Goal: Transaction & Acquisition: Book appointment/travel/reservation

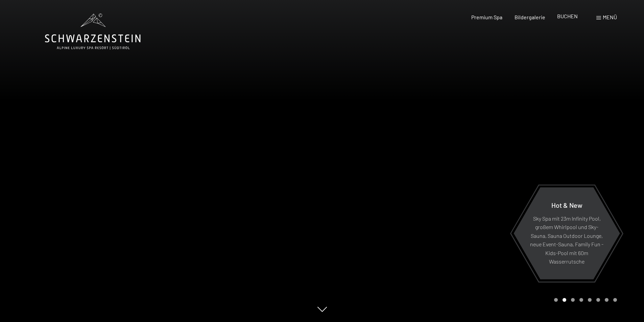
click at [564, 16] on span "BUCHEN" at bounding box center [567, 16] width 21 height 6
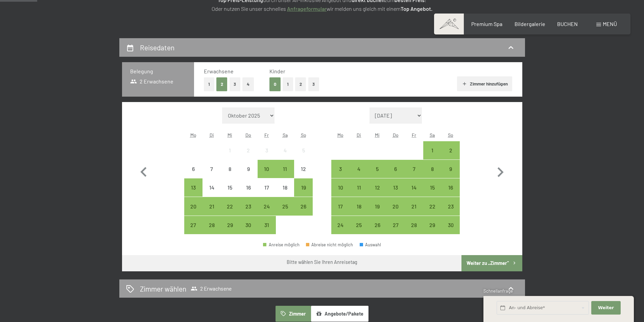
scroll to position [135, 0]
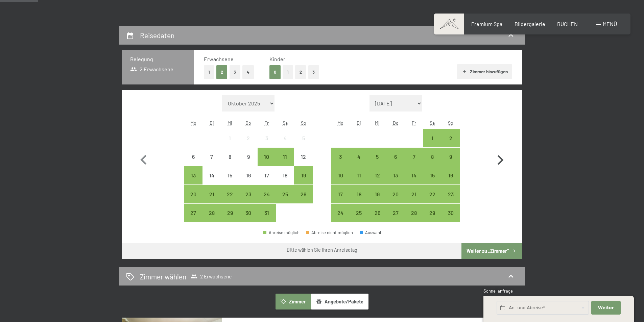
click at [502, 159] on icon "button" at bounding box center [501, 160] width 6 height 10
select select "2025-11-01"
select select "2025-12-01"
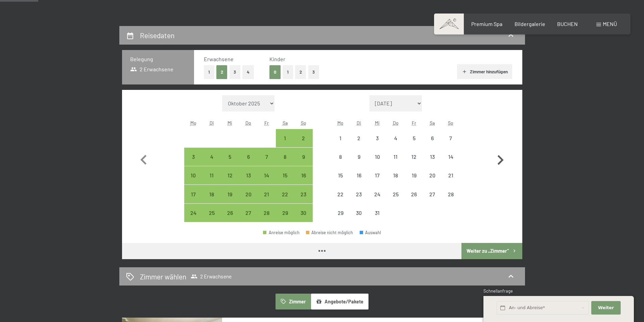
select select "2025-11-01"
select select "2025-12-01"
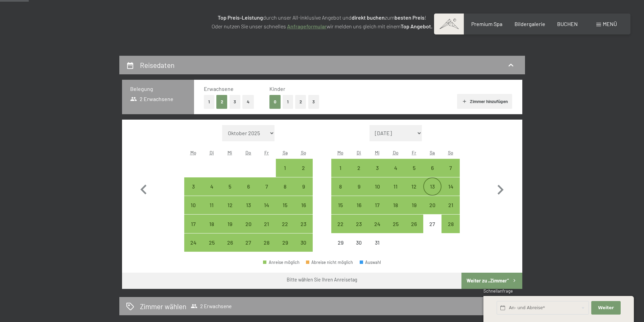
scroll to position [101, 0]
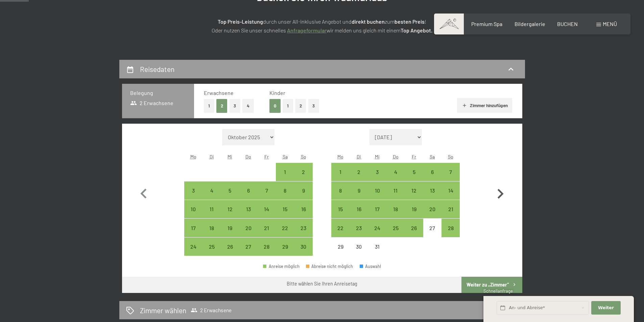
click at [502, 193] on icon "button" at bounding box center [501, 194] width 6 height 10
select select "2025-12-01"
select select "2026-01-01"
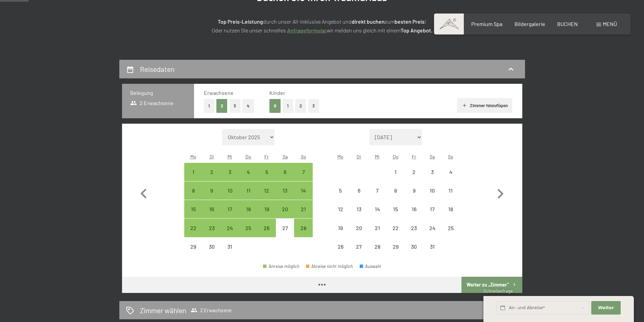
select select "2025-12-01"
select select "2026-01-01"
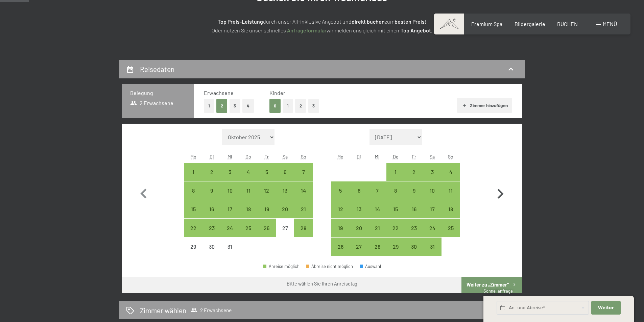
click at [500, 192] on icon "button" at bounding box center [501, 194] width 6 height 10
select select "2026-01-01"
select select "2026-02-01"
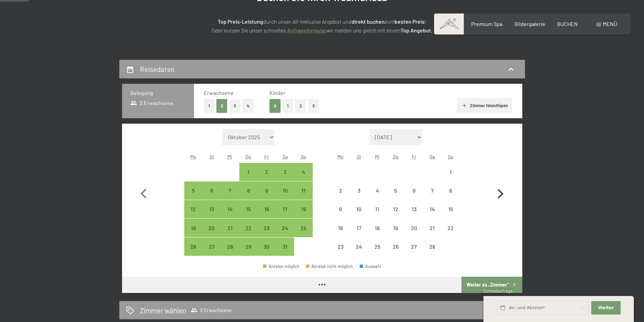
select select "2026-01-01"
select select "2026-02-01"
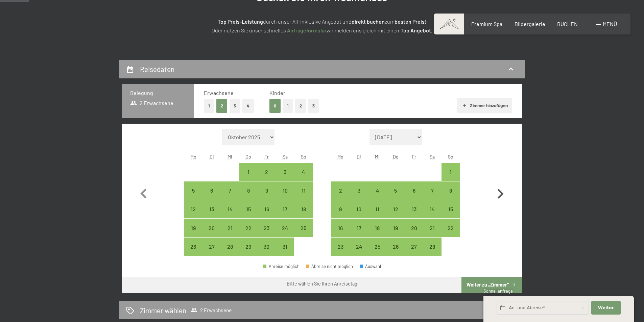
click at [500, 192] on icon "button" at bounding box center [501, 194] width 20 height 20
select select "2026-02-01"
select select "2026-03-01"
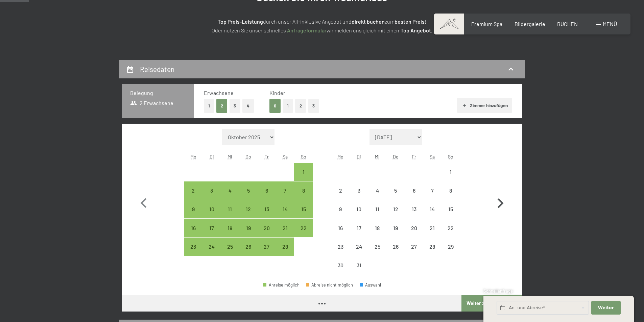
select select "2026-02-01"
select select "2026-03-01"
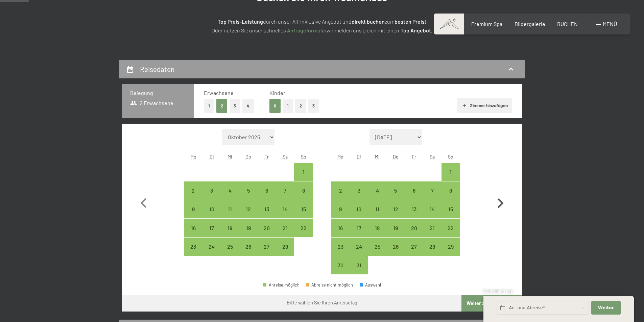
click at [500, 192] on button "button" at bounding box center [501, 202] width 20 height 146
select select "2026-03-01"
select select "2026-04-01"
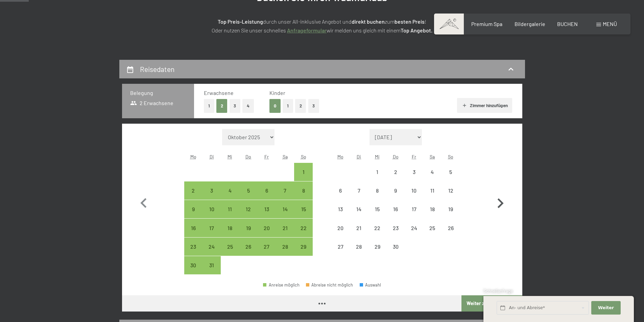
select select "2026-03-01"
select select "2026-04-01"
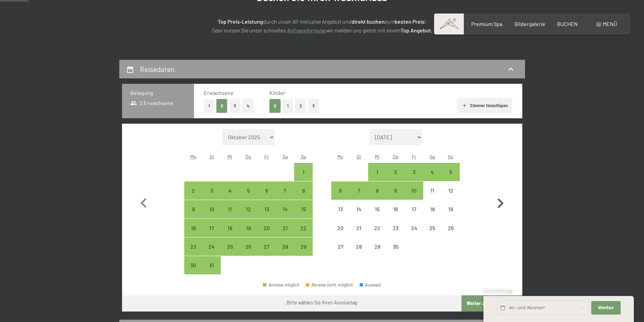
click at [500, 192] on button "button" at bounding box center [501, 202] width 20 height 146
select select "2026-04-01"
select select "2026-05-01"
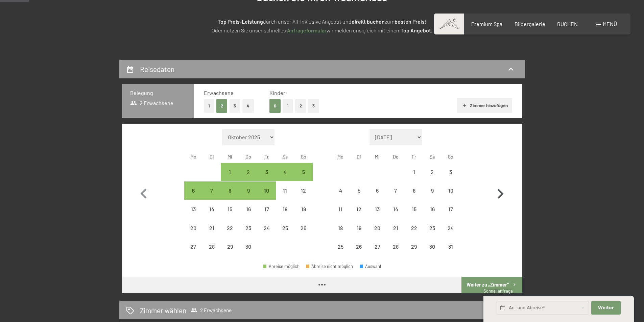
select select "2026-04-01"
select select "2026-05-01"
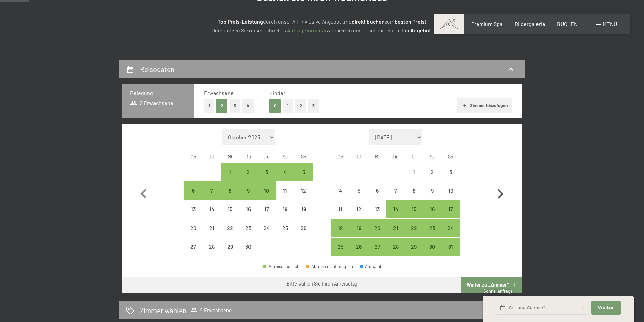
click at [501, 197] on icon "button" at bounding box center [501, 194] width 6 height 10
select select "2026-05-01"
select select "2026-06-01"
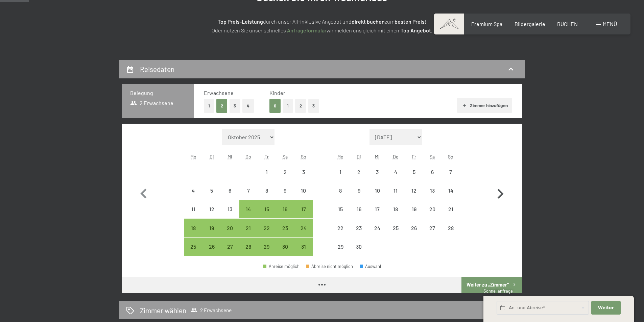
select select "2026-05-01"
select select "2026-06-01"
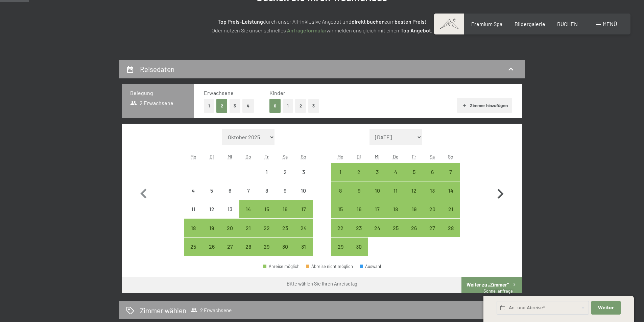
click at [501, 197] on icon "button" at bounding box center [501, 194] width 6 height 10
select select "2026-06-01"
select select "2026-07-01"
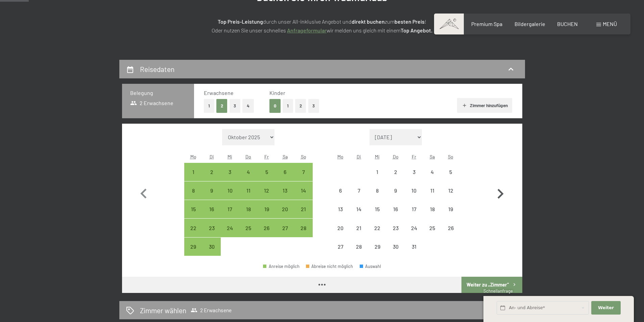
select select "2026-06-01"
select select "2026-07-01"
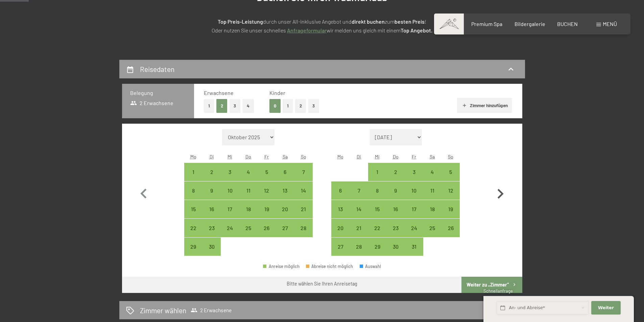
click at [501, 197] on icon "button" at bounding box center [501, 194] width 6 height 10
select select "2026-07-01"
select select "2026-08-01"
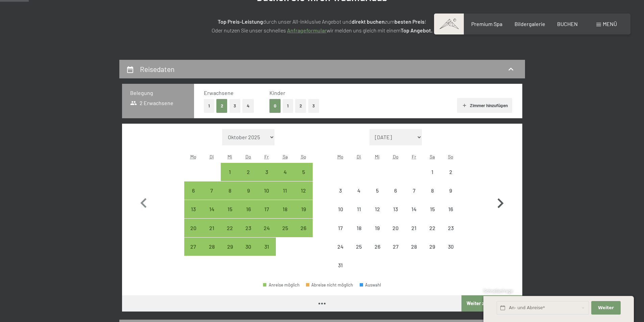
select select "2026-07-01"
select select "2026-08-01"
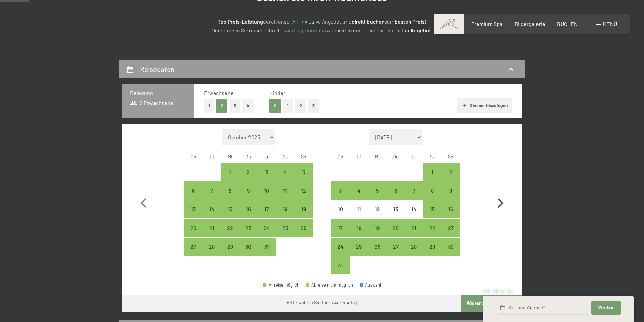
click at [501, 197] on icon "button" at bounding box center [501, 204] width 20 height 20
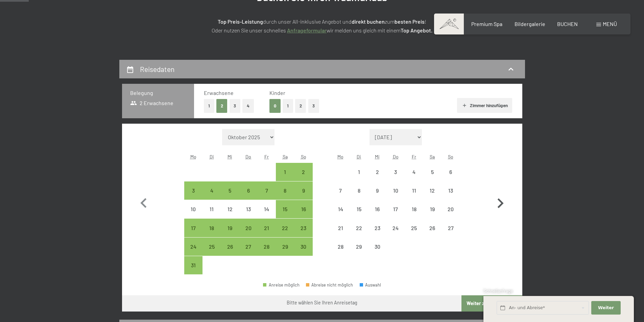
select select "2026-08-01"
select select "2026-09-01"
select select "2026-08-01"
select select "2026-09-01"
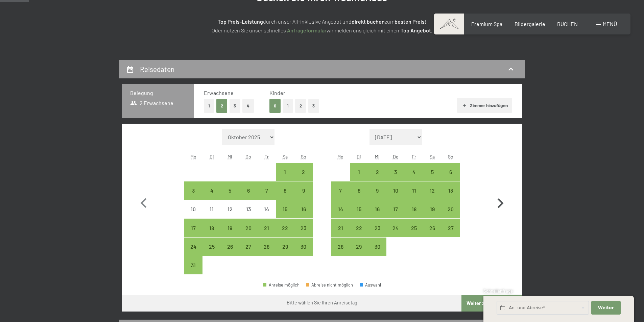
click at [501, 197] on icon "button" at bounding box center [501, 204] width 20 height 20
select select "2026-09-01"
select select "2026-10-01"
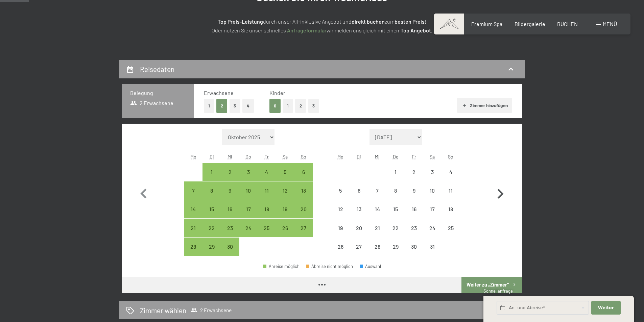
click at [501, 197] on icon "button" at bounding box center [501, 194] width 6 height 10
select select "2026-10-01"
select select "2026-11-01"
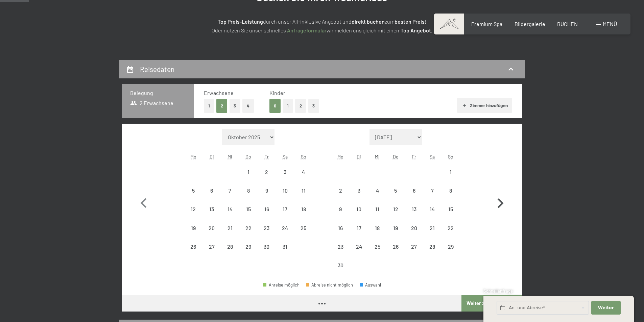
select select "2026-10-01"
select select "2026-11-01"
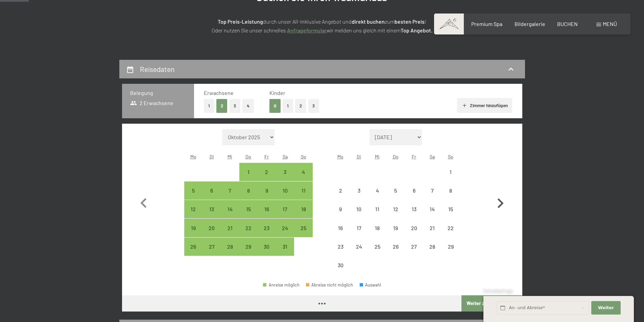
select select "2026-10-01"
select select "2026-11-01"
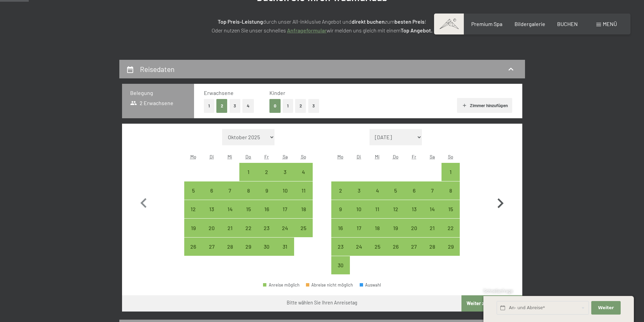
click at [501, 197] on icon "button" at bounding box center [501, 204] width 20 height 20
select select "2026-11-01"
select select "2026-12-01"
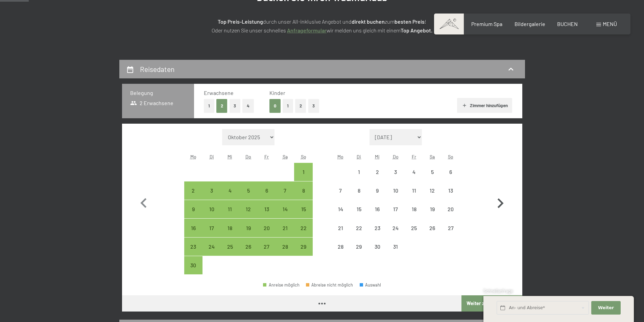
select select "2026-11-01"
select select "2026-12-01"
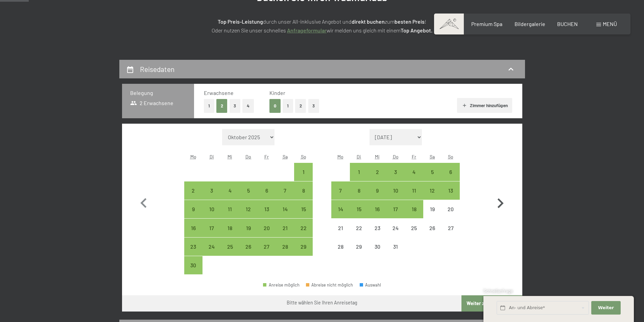
click at [502, 204] on icon "button" at bounding box center [501, 204] width 6 height 10
select select "2026-12-01"
select select "2027-01-01"
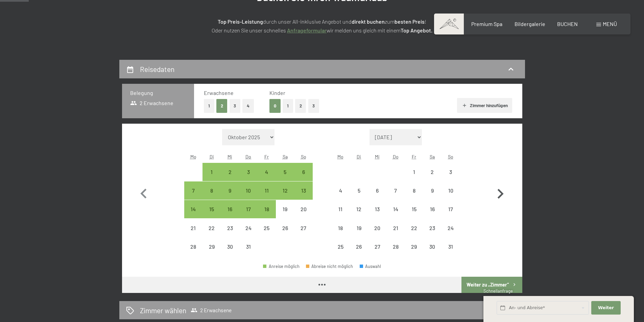
select select "2026-12-01"
select select "2027-01-01"
